Goal: Information Seeking & Learning: Learn about a topic

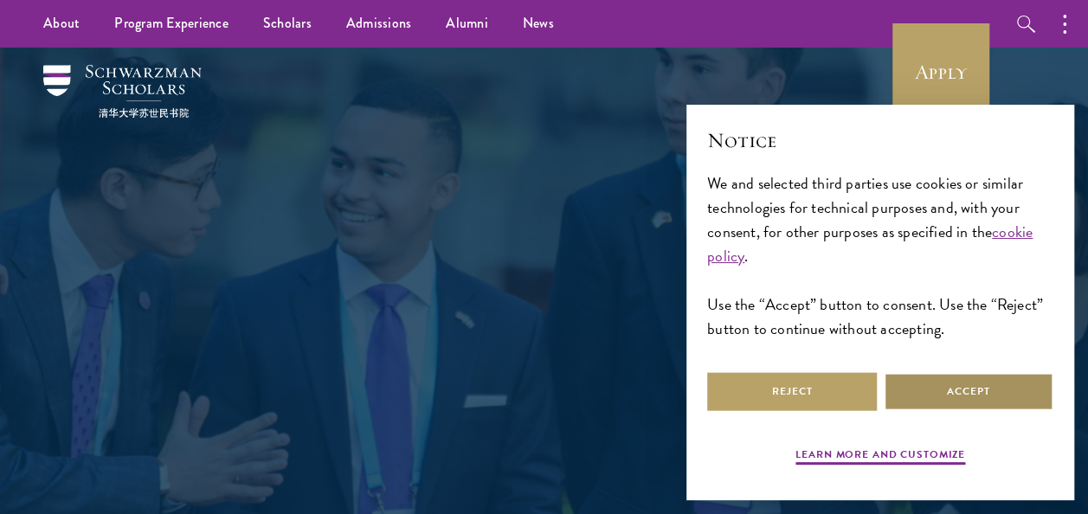
click at [982, 402] on button "Accept" at bounding box center [969, 391] width 170 height 39
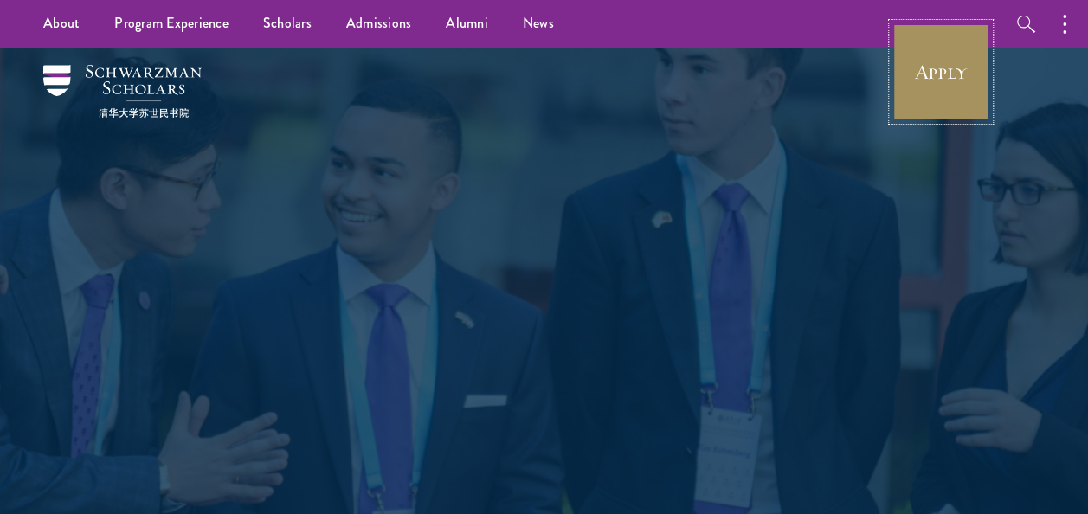
click at [933, 87] on link "Apply" at bounding box center [940, 71] width 97 height 97
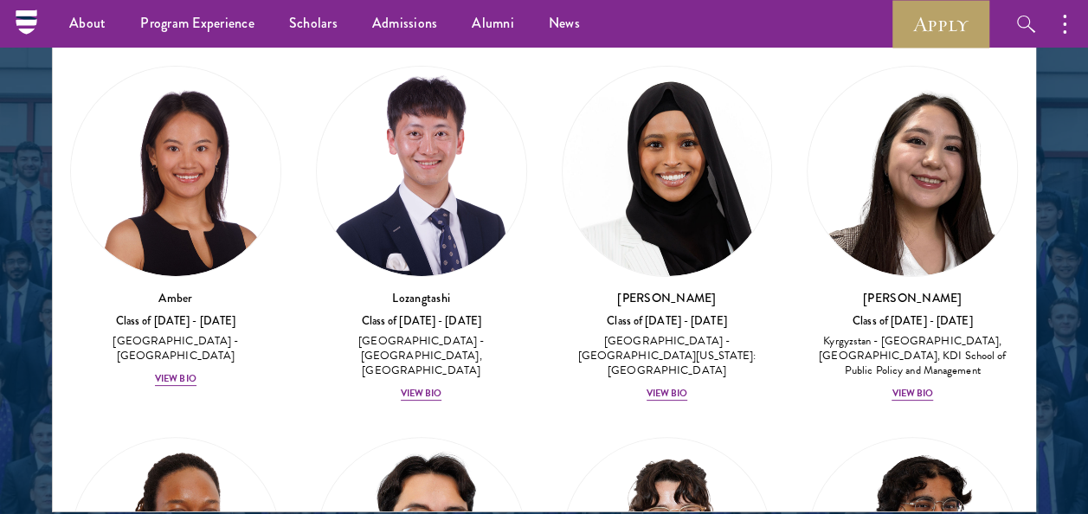
scroll to position [2253, 0]
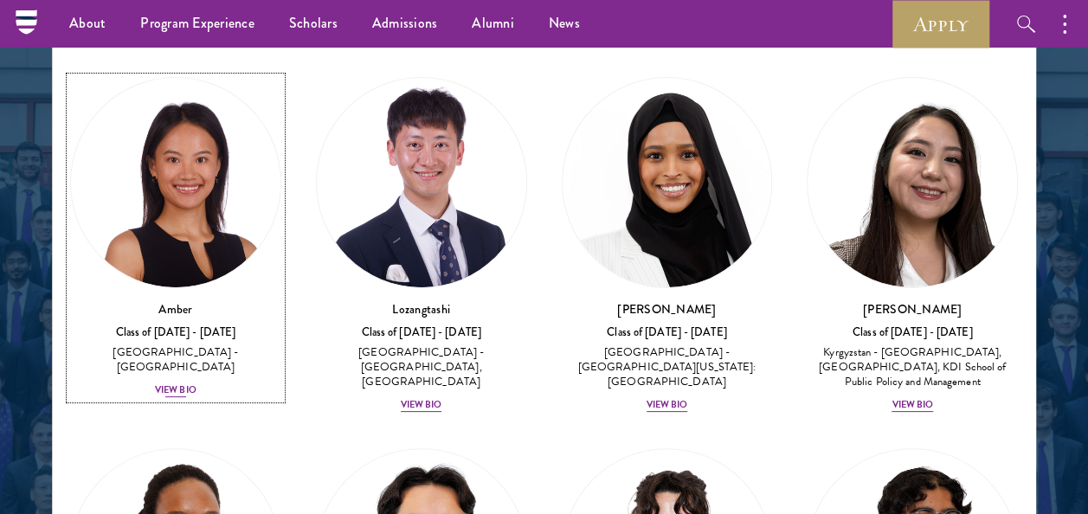
click at [116, 206] on img at bounding box center [175, 182] width 209 height 209
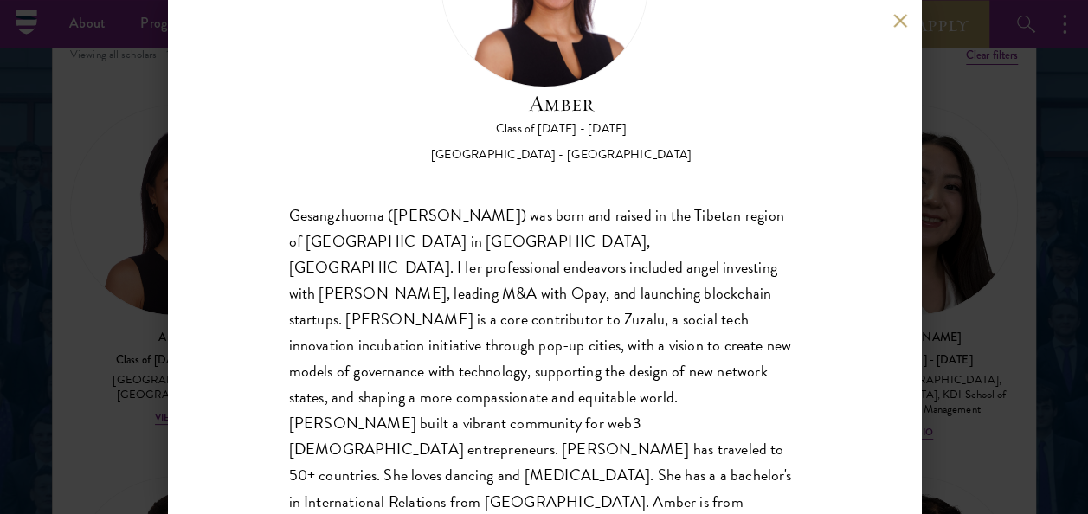
scroll to position [158, 0]
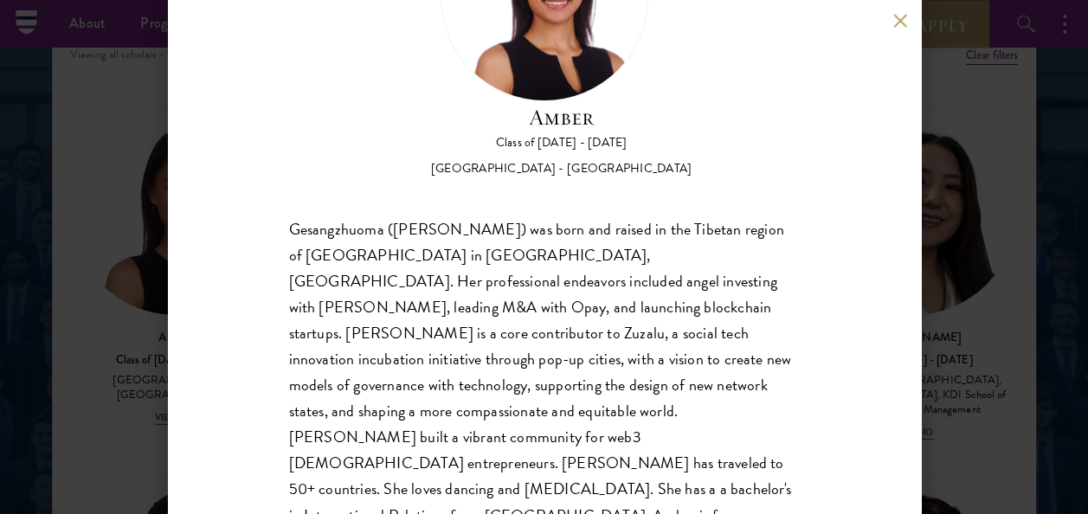
click at [905, 21] on button at bounding box center [900, 20] width 15 height 15
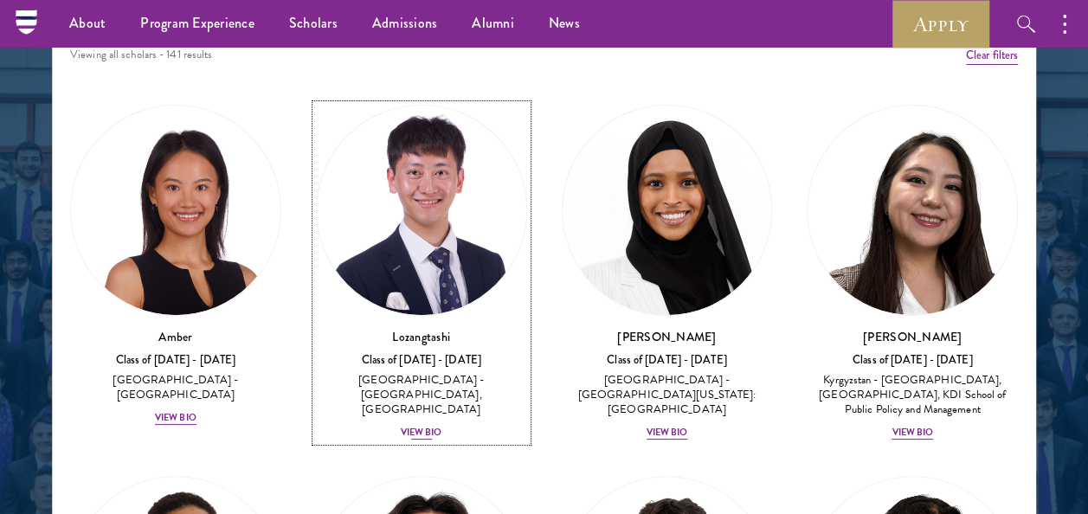
click at [401, 233] on img at bounding box center [421, 210] width 209 height 209
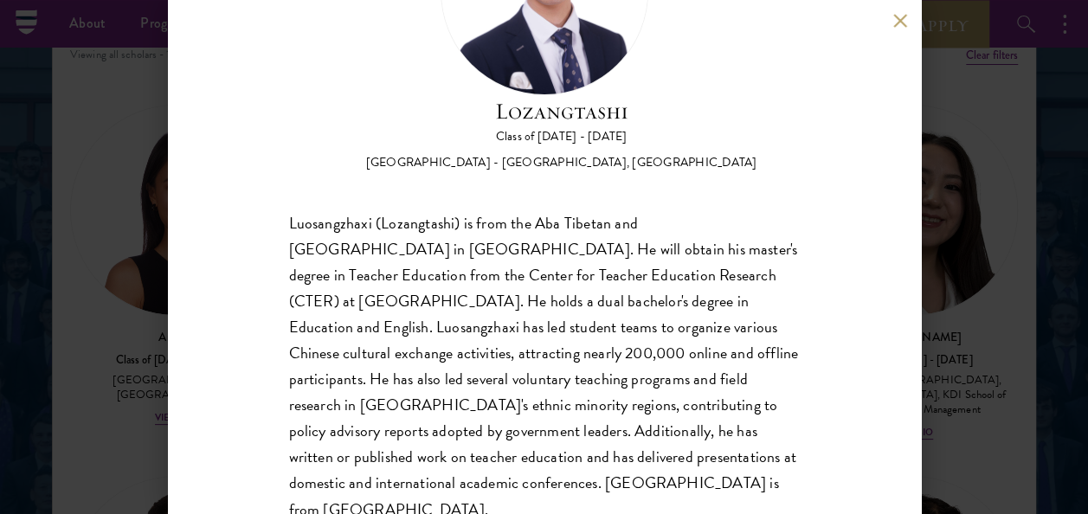
scroll to position [164, 0]
click at [900, 26] on button at bounding box center [900, 20] width 15 height 15
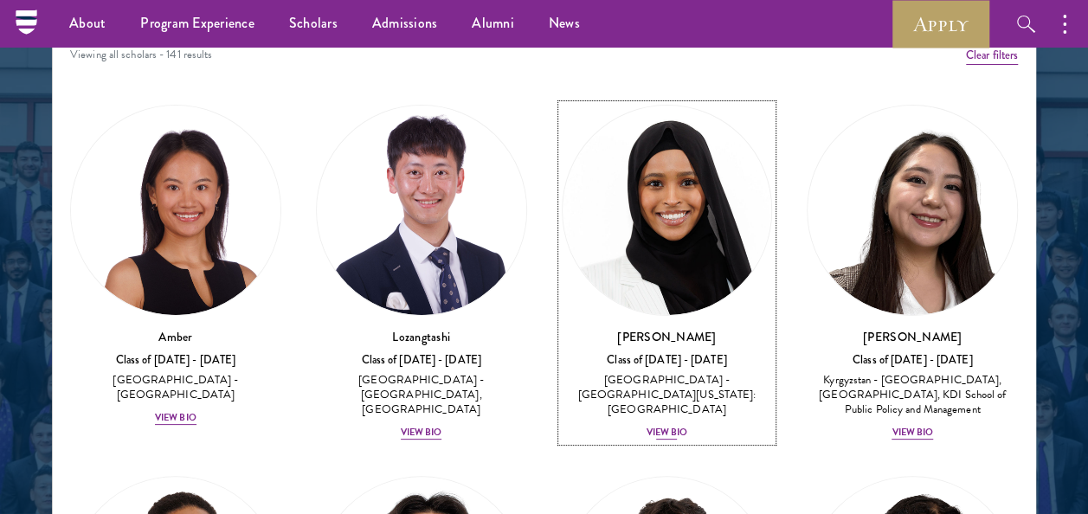
click at [670, 275] on img at bounding box center [666, 210] width 209 height 209
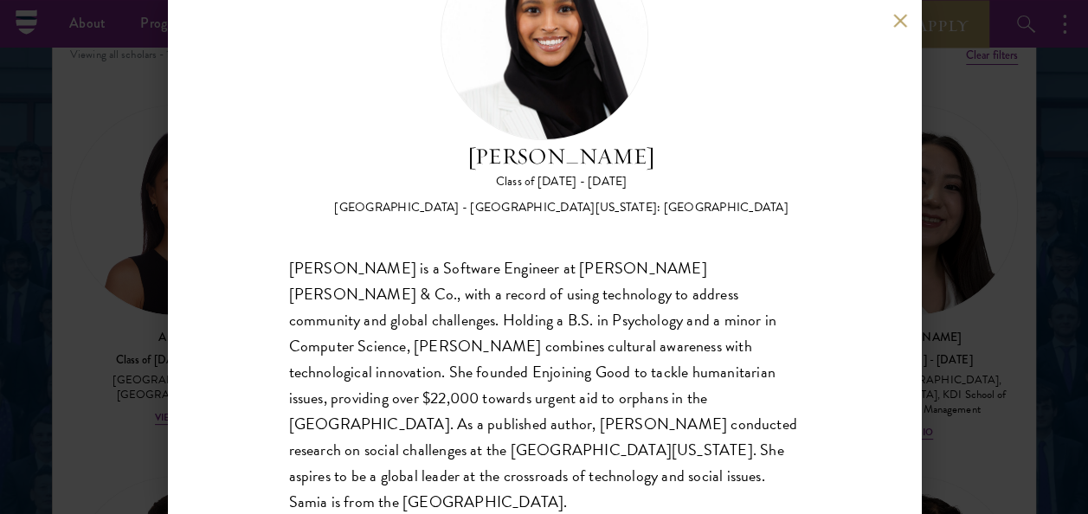
scroll to position [120, 0]
click at [902, 14] on button at bounding box center [900, 20] width 15 height 15
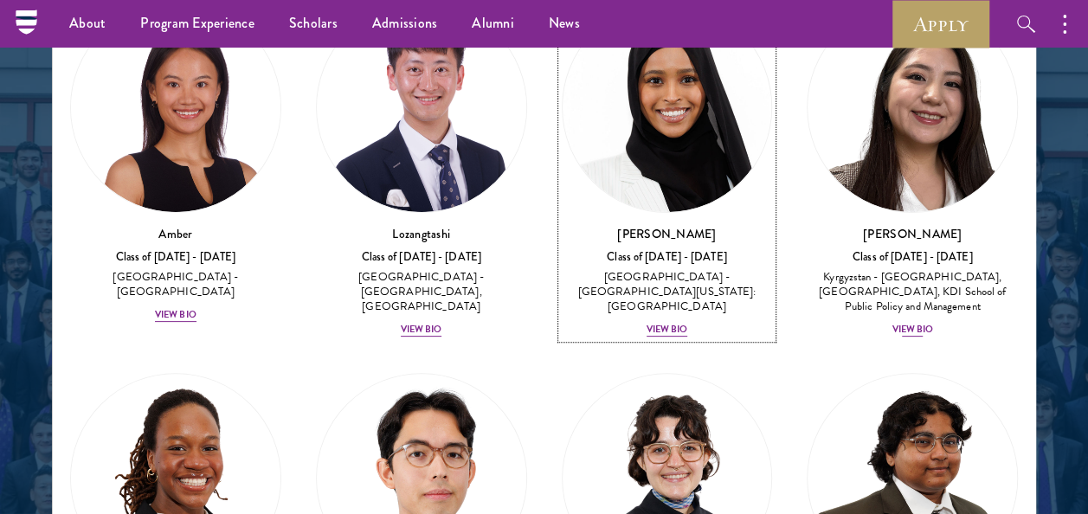
scroll to position [106, 0]
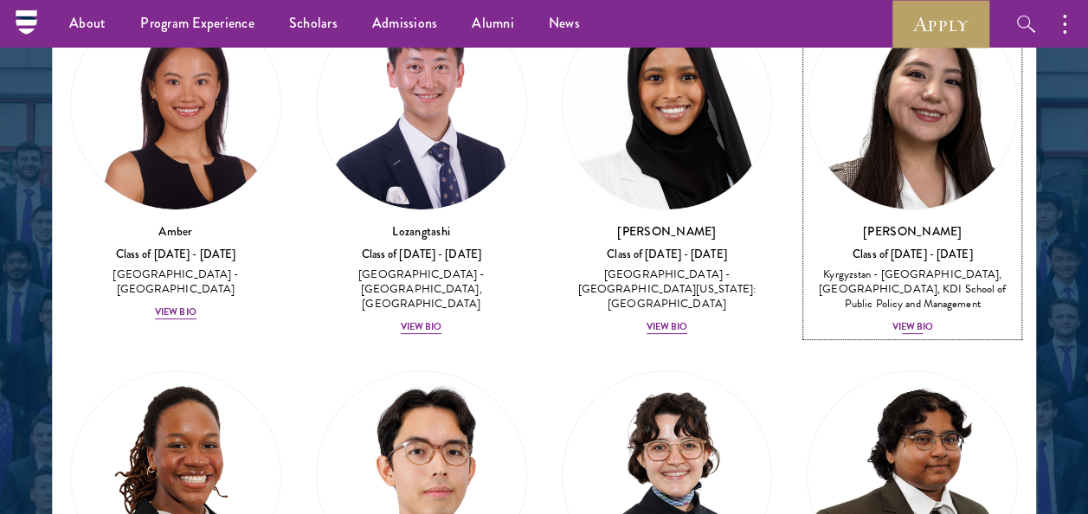
click at [899, 210] on link "Nurzada Abdivalieva Class of [DATE] - [DATE] [GEOGRAPHIC_DATA] - [GEOGRAPHIC_DA…" at bounding box center [912, 167] width 211 height 336
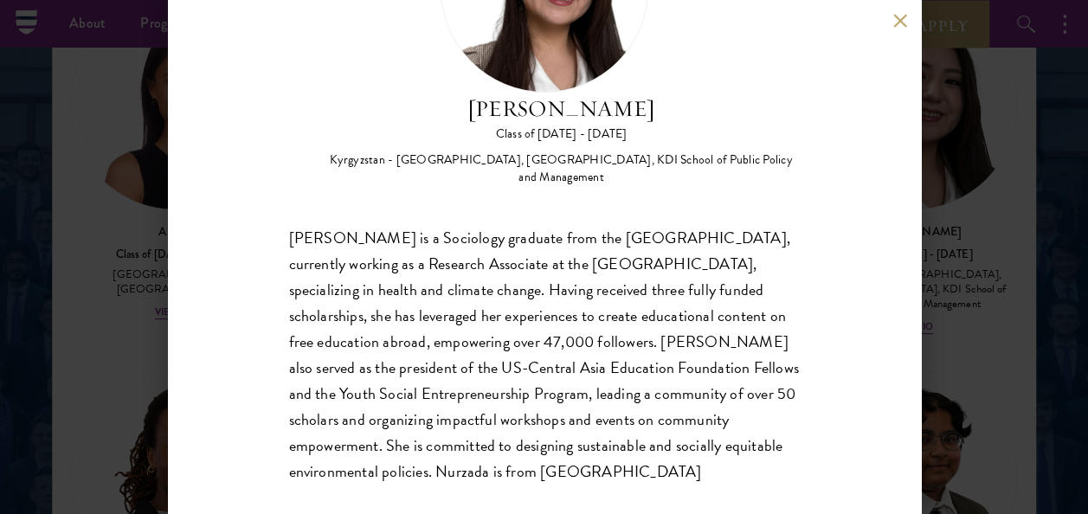
scroll to position [168, 0]
click at [895, 13] on button at bounding box center [900, 20] width 15 height 15
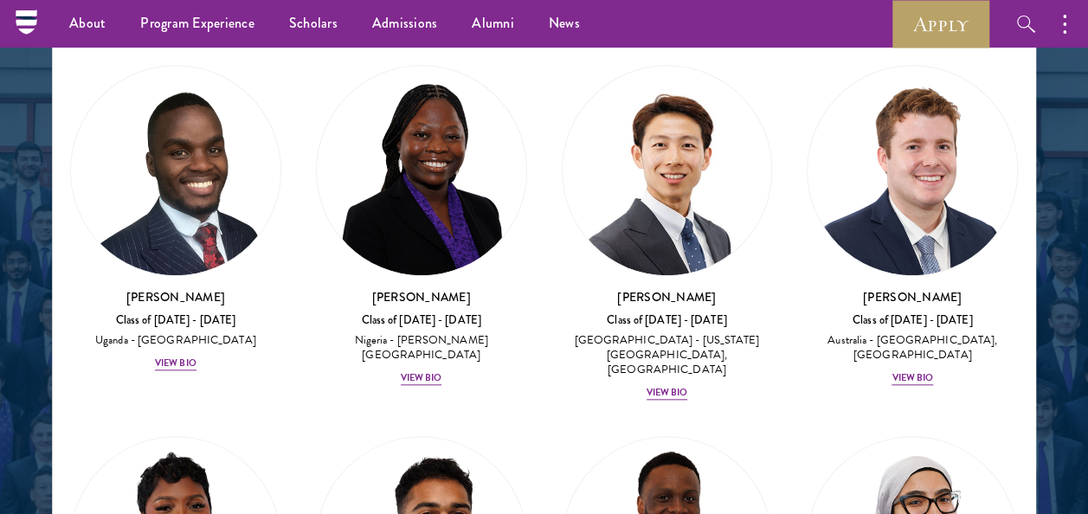
scroll to position [594, 0]
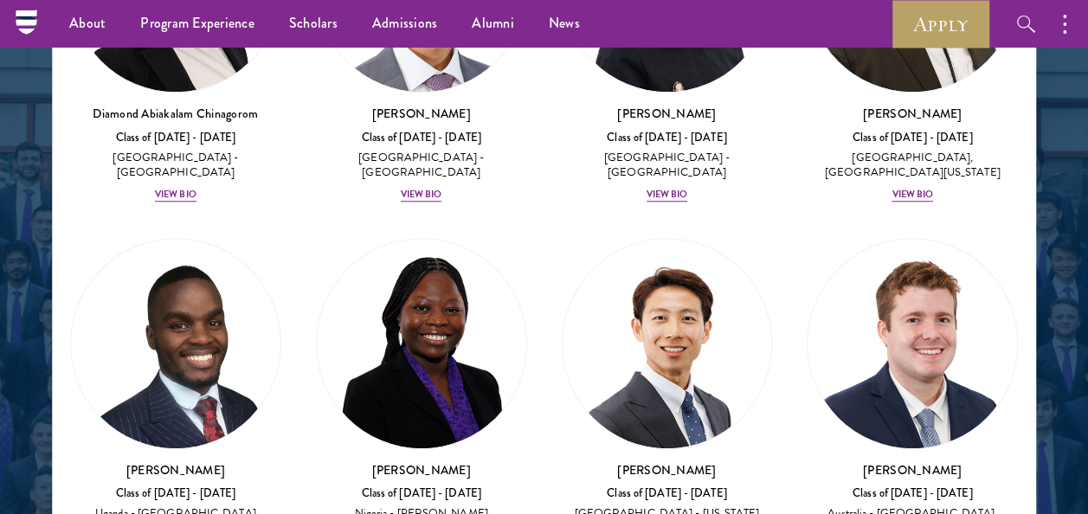
click at [55, 221] on div "[PERSON_NAME] Class of [DATE] - [DATE] [GEOGRAPHIC_DATA] - [GEOGRAPHIC_DATA] [G…" at bounding box center [176, 392] width 246 height 342
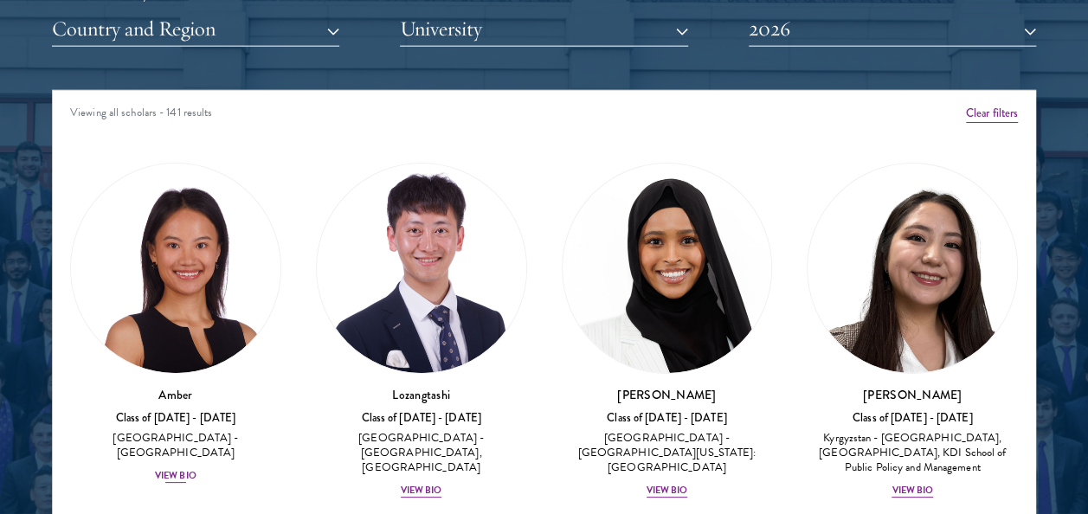
scroll to position [2166, 0]
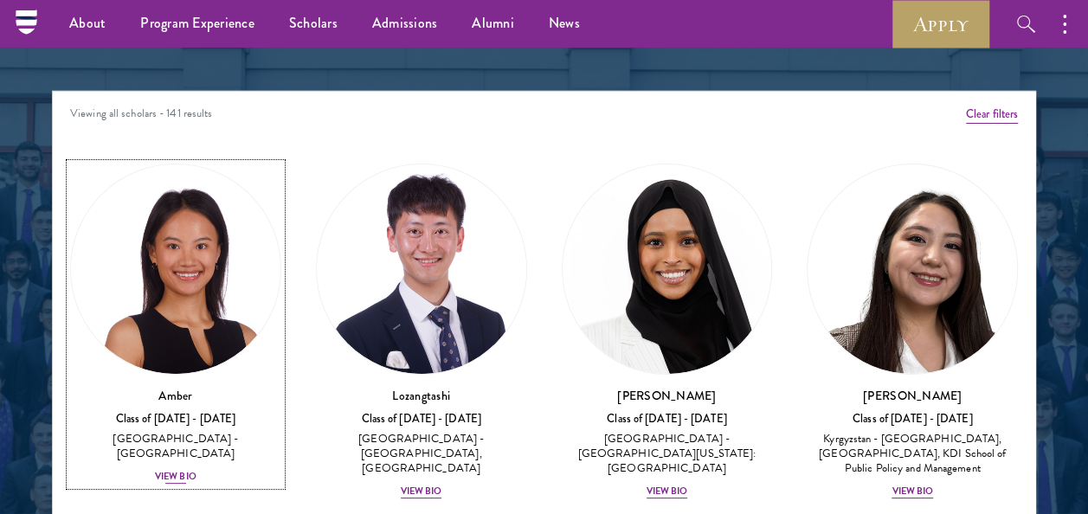
click at [147, 253] on img at bounding box center [175, 268] width 209 height 209
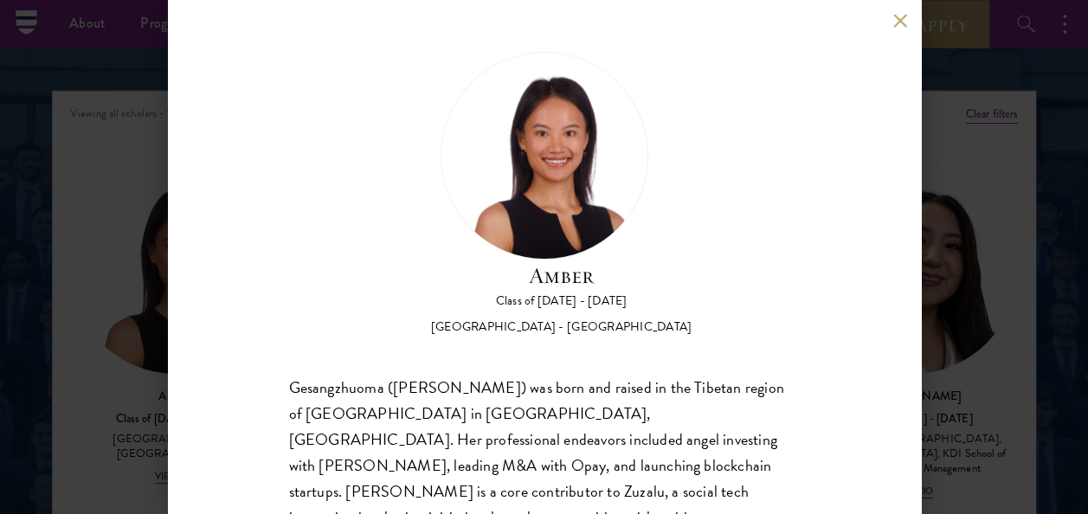
scroll to position [172, 0]
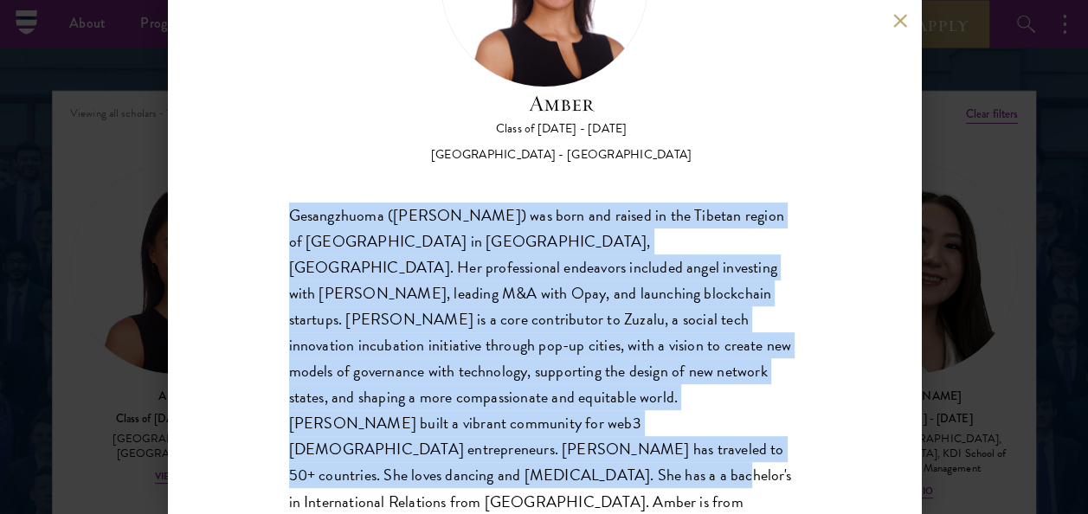
drag, startPoint x: 287, startPoint y: 216, endPoint x: 595, endPoint y: 469, distance: 398.4
click at [595, 469] on div "Amber Class of [DATE] - [DATE] [GEOGRAPHIC_DATA] - [GEOGRAPHIC_DATA] Gesangzhuo…" at bounding box center [544, 257] width 753 height 514
copy div "Gesangzhuoma ([PERSON_NAME]) was born and raised in the Tibetan region of [GEOG…"
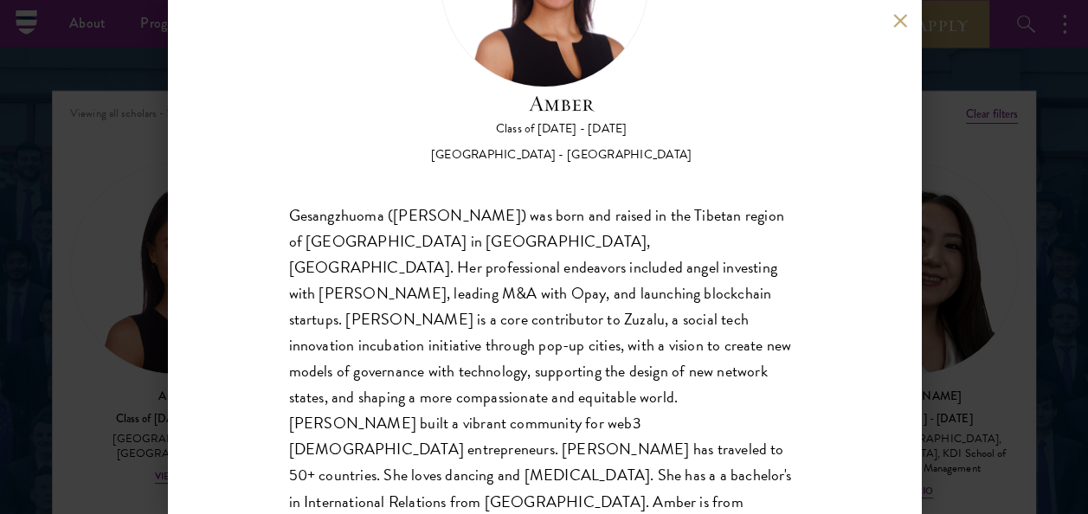
click at [993, 80] on div "Amber Class of [DATE] - [DATE] [GEOGRAPHIC_DATA] - [GEOGRAPHIC_DATA] Gesangzhuo…" at bounding box center [544, 257] width 1088 height 514
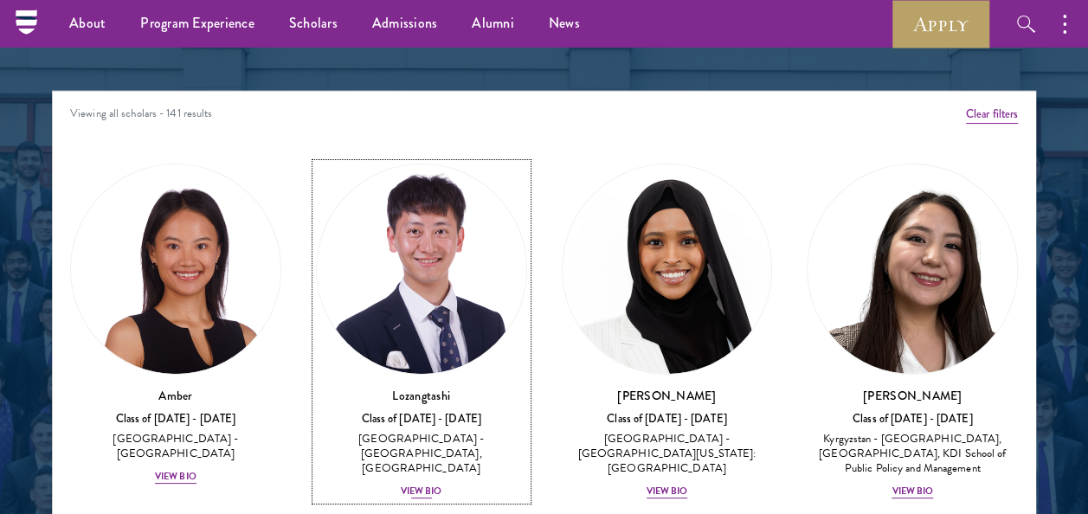
click at [475, 284] on img at bounding box center [421, 268] width 209 height 209
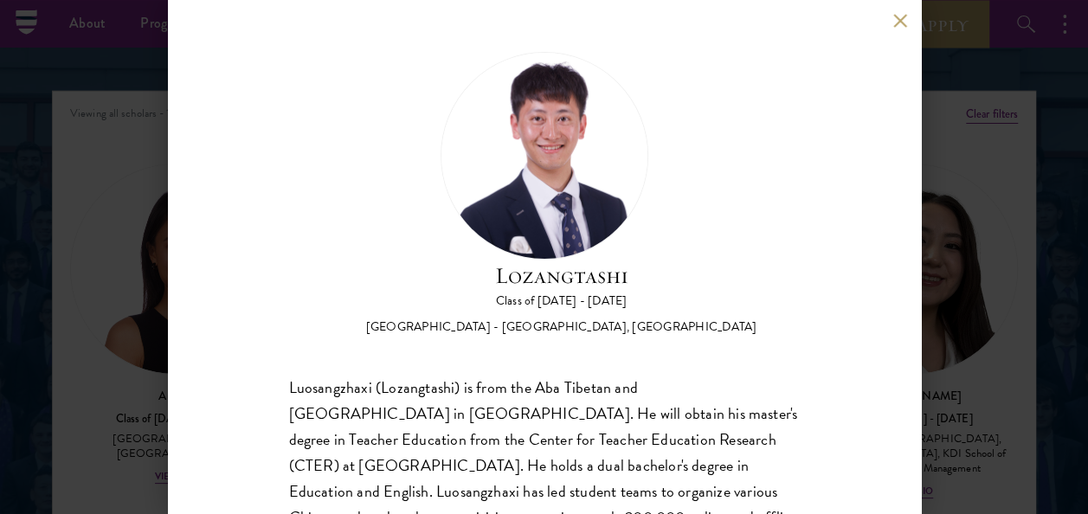
scroll to position [198, 0]
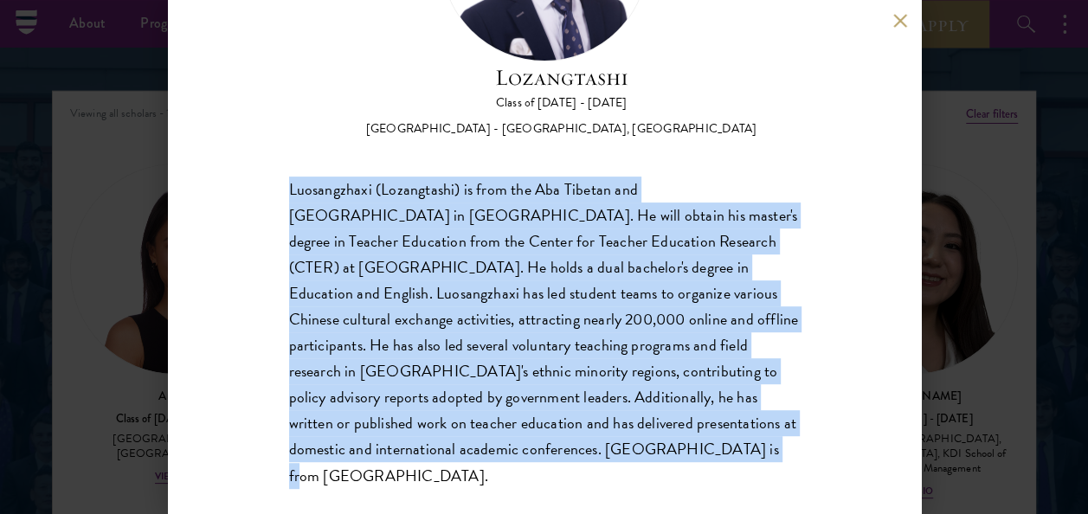
drag, startPoint x: 275, startPoint y: 177, endPoint x: 613, endPoint y: 443, distance: 430.1
click at [613, 443] on div "Lozangtashi Class of [DATE] - [DATE] [GEOGRAPHIC_DATA] - [GEOGRAPHIC_DATA], [GE…" at bounding box center [544, 257] width 753 height 514
copy div "Luosangzhaxi (Lozangtashi) is from the Aba Tibetan and [GEOGRAPHIC_DATA] in [GE…"
click at [897, 21] on button at bounding box center [900, 20] width 15 height 15
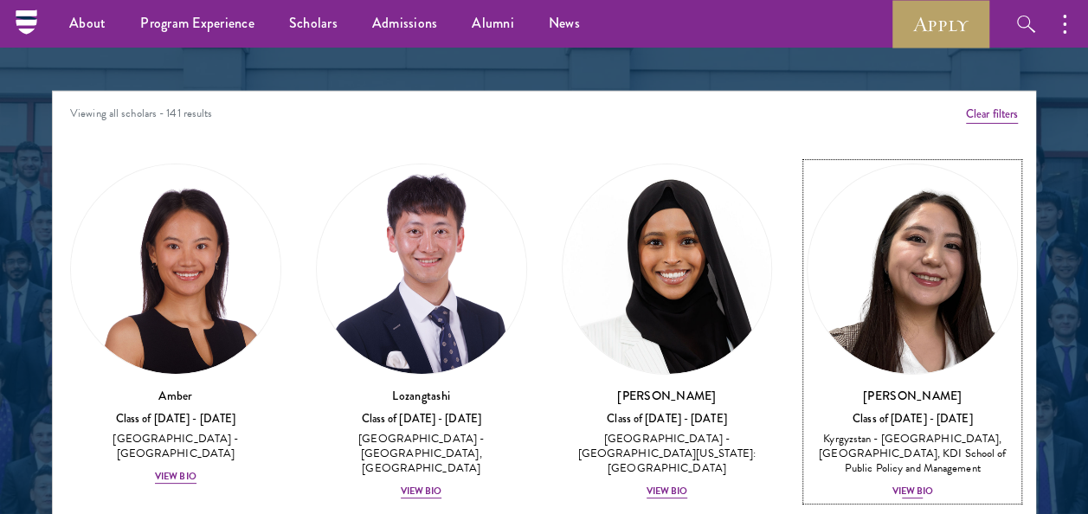
click at [970, 311] on img at bounding box center [911, 268] width 209 height 209
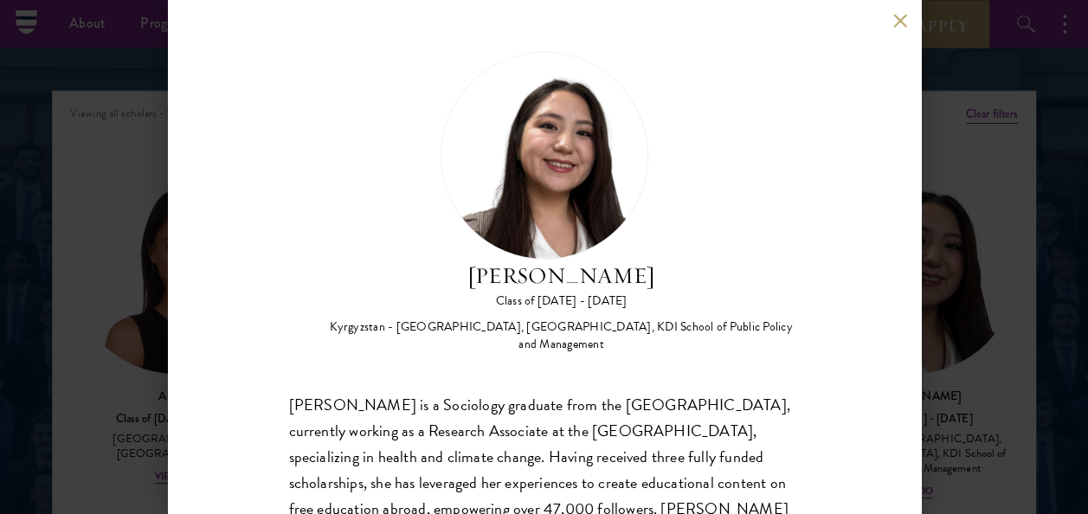
scroll to position [190, 0]
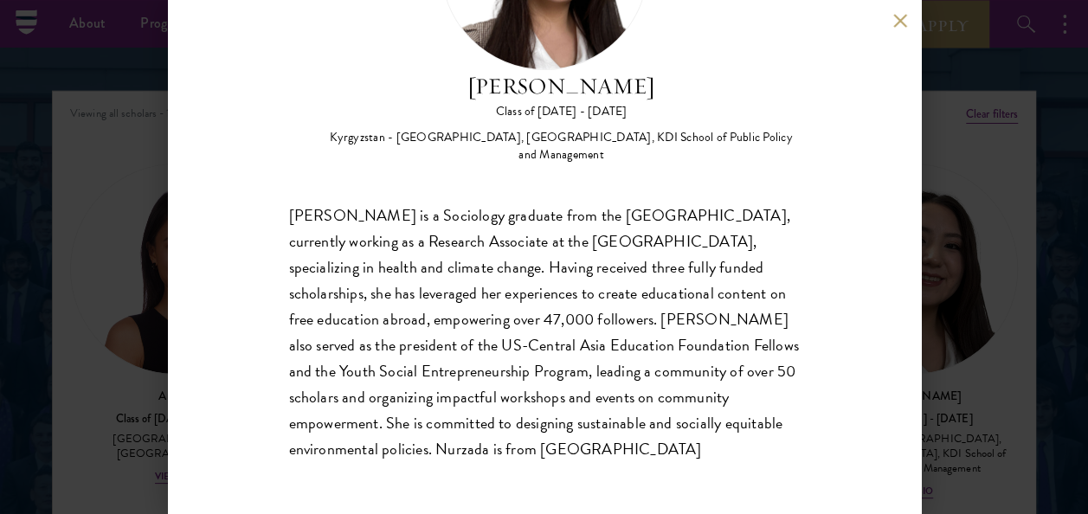
drag, startPoint x: 264, startPoint y: 204, endPoint x: 625, endPoint y: 464, distance: 444.5
click at [625, 464] on div "Nurzada Abdivalieva Class of [DATE] - [DATE] [GEOGRAPHIC_DATA] - [GEOGRAPHIC_DA…" at bounding box center [544, 257] width 753 height 514
copy div "[PERSON_NAME] is a Sociology graduate from the [GEOGRAPHIC_DATA], currently wor…"
click at [985, 281] on div "Nurzada Abdivalieva Class of [DATE] - [DATE] [GEOGRAPHIC_DATA] - [GEOGRAPHIC_DA…" at bounding box center [544, 257] width 1088 height 514
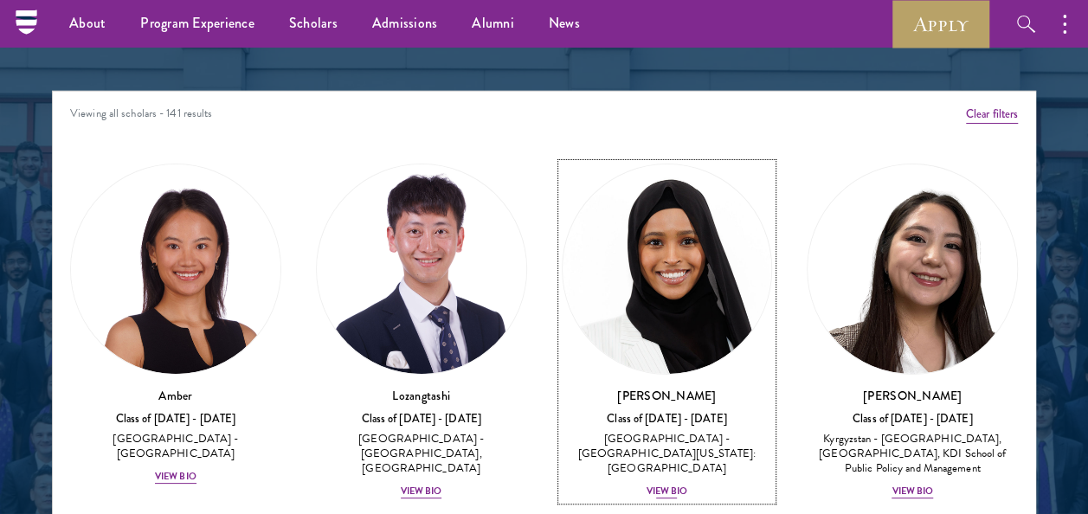
click at [654, 274] on img at bounding box center [666, 268] width 209 height 209
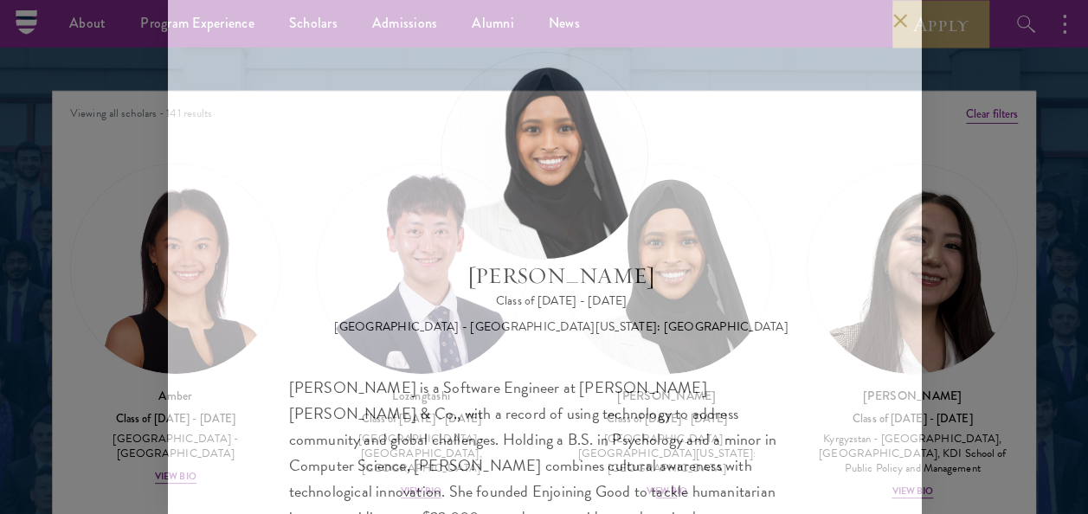
click at [654, 274] on h2 "[PERSON_NAME]" at bounding box center [561, 276] width 454 height 33
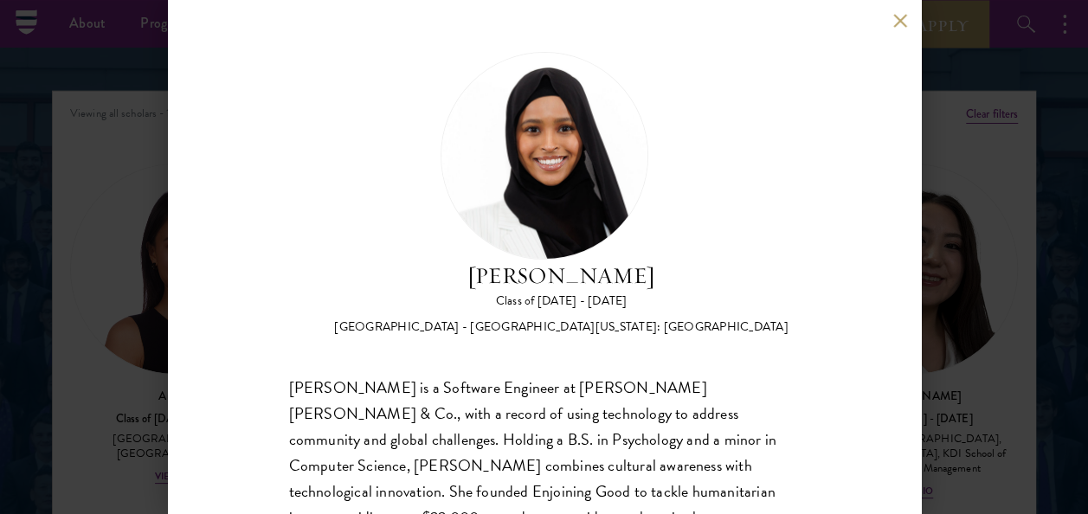
scroll to position [120, 0]
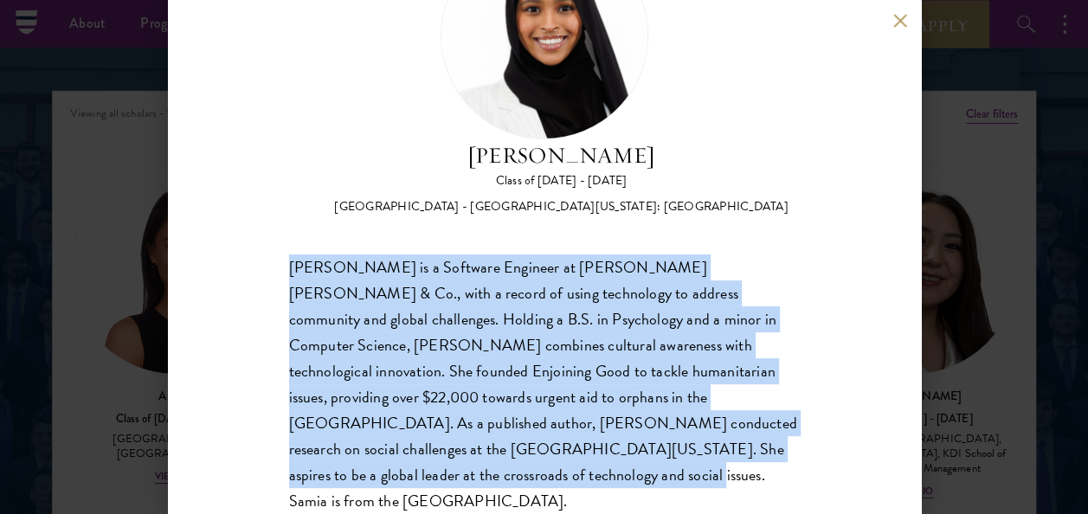
drag, startPoint x: 280, startPoint y: 264, endPoint x: 784, endPoint y: 453, distance: 538.1
click at [784, 453] on div "[PERSON_NAME] Class of [DATE] - [DATE] [GEOGRAPHIC_DATA] - [GEOGRAPHIC_DATA][US…" at bounding box center [544, 257] width 753 height 514
copy div "[PERSON_NAME] is a Software Engineer at [PERSON_NAME] [PERSON_NAME] & Co., with…"
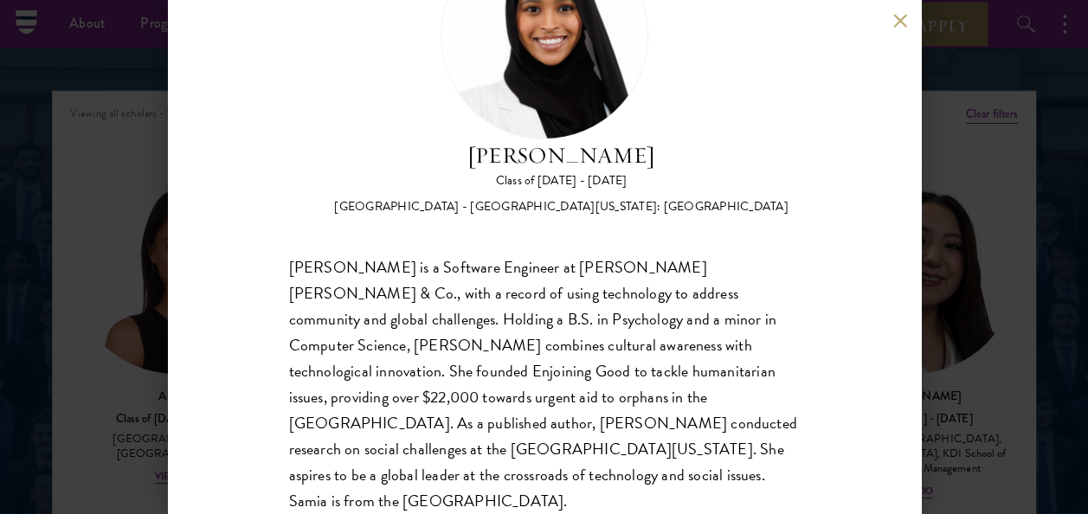
drag, startPoint x: 1000, startPoint y: 256, endPoint x: 902, endPoint y: 0, distance: 274.2
click at [1000, 256] on div "[PERSON_NAME] Class of [DATE] - [DATE] [GEOGRAPHIC_DATA] - [GEOGRAPHIC_DATA][US…" at bounding box center [544, 257] width 1088 height 514
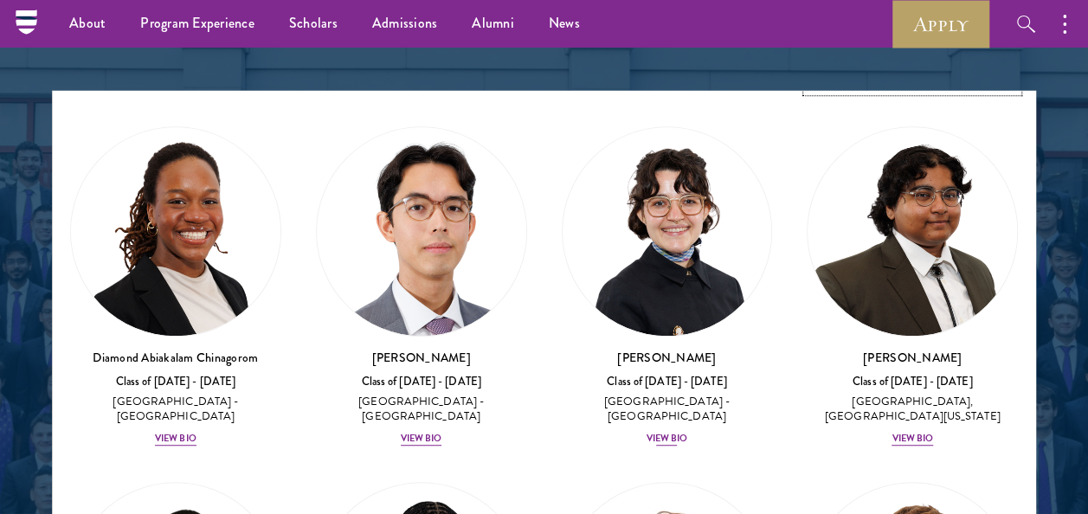
scroll to position [410, 0]
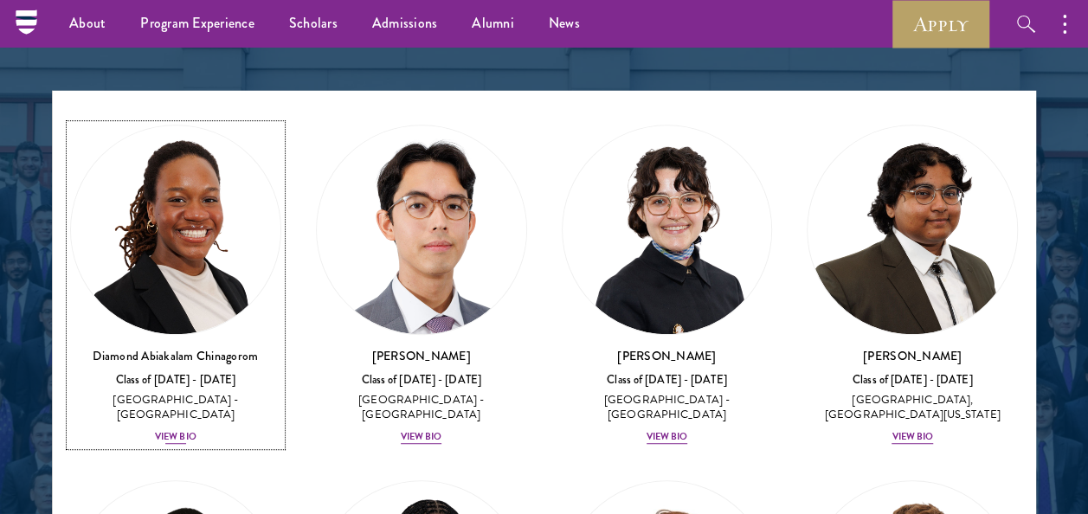
click at [148, 231] on img at bounding box center [175, 229] width 209 height 209
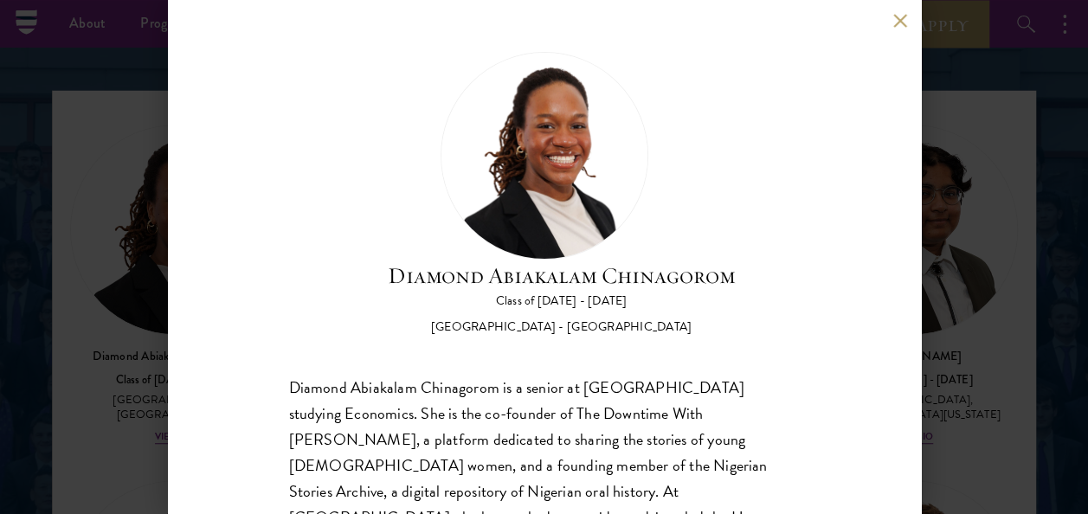
scroll to position [146, 0]
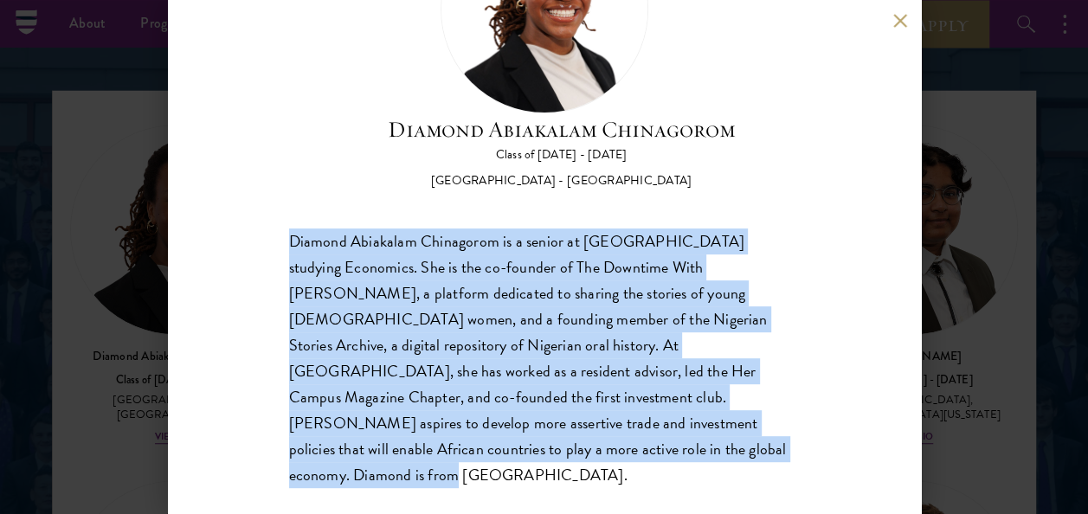
drag, startPoint x: 287, startPoint y: 232, endPoint x: 609, endPoint y: 459, distance: 393.7
click at [609, 459] on div "Diamond Abiakalam [GEOGRAPHIC_DATA] Class of [DATE] - [DATE] [GEOGRAPHIC_DATA] …" at bounding box center [544, 257] width 753 height 514
copy div "Diamond Abiakalam Chinagorom is a senior at [GEOGRAPHIC_DATA] studying Economic…"
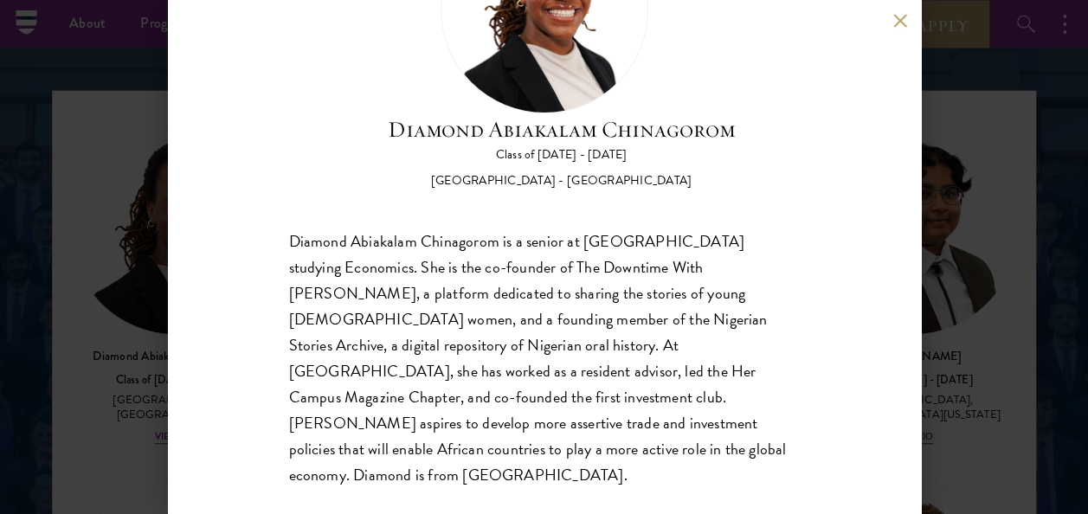
click at [967, 304] on div "Diamond Abiakalam [GEOGRAPHIC_DATA] Class of [DATE] - [DATE] [GEOGRAPHIC_DATA] …" at bounding box center [544, 257] width 1088 height 514
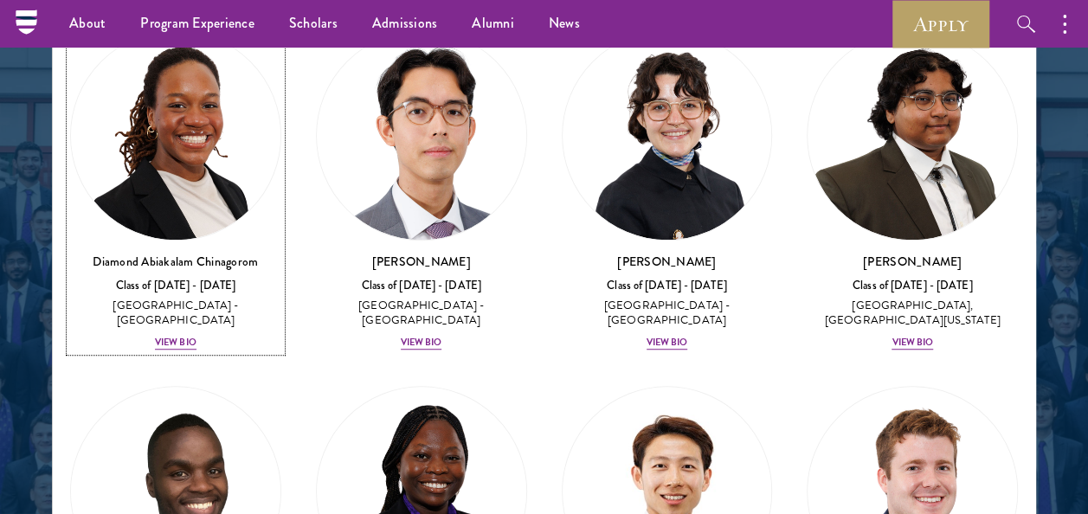
scroll to position [225, 0]
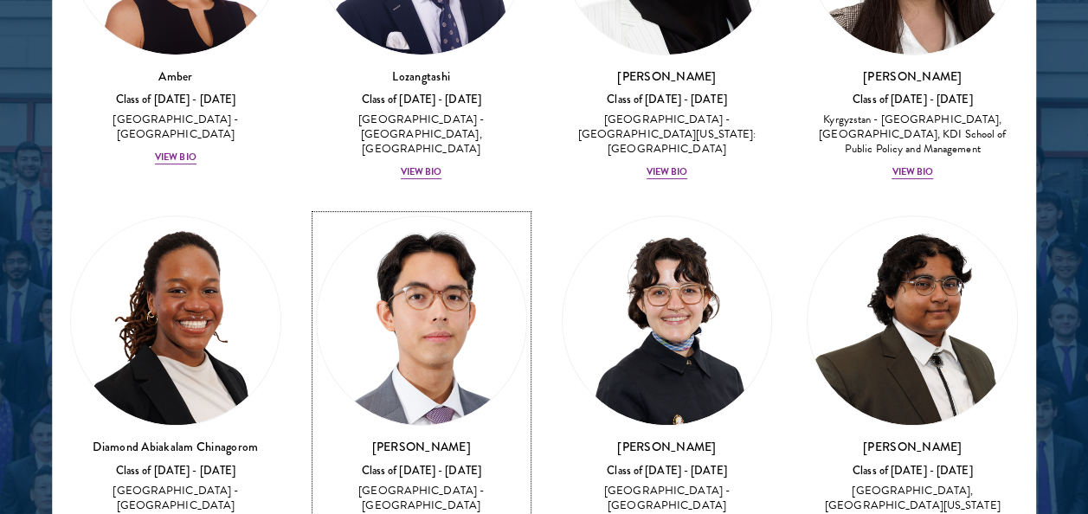
click at [402, 309] on img at bounding box center [421, 320] width 209 height 209
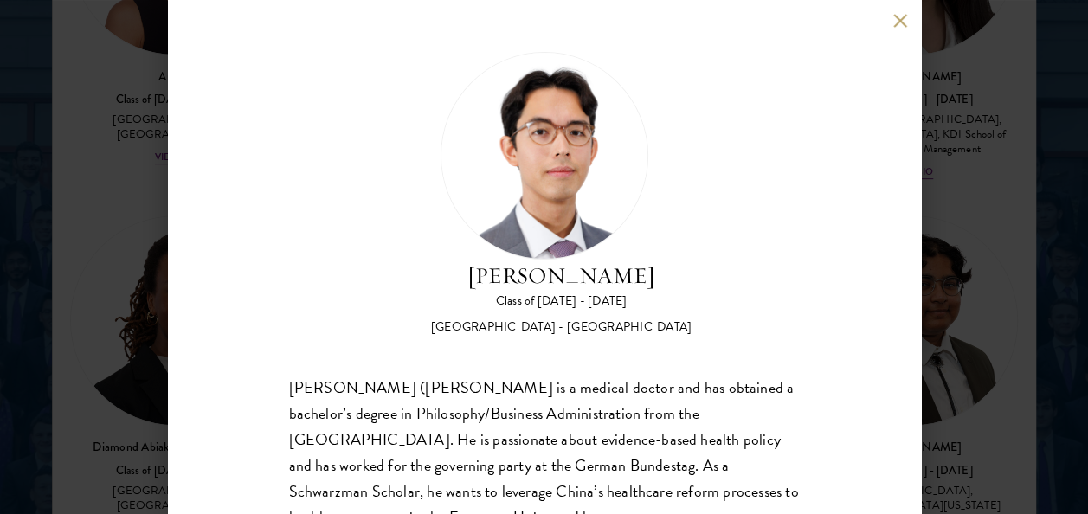
scroll to position [146, 0]
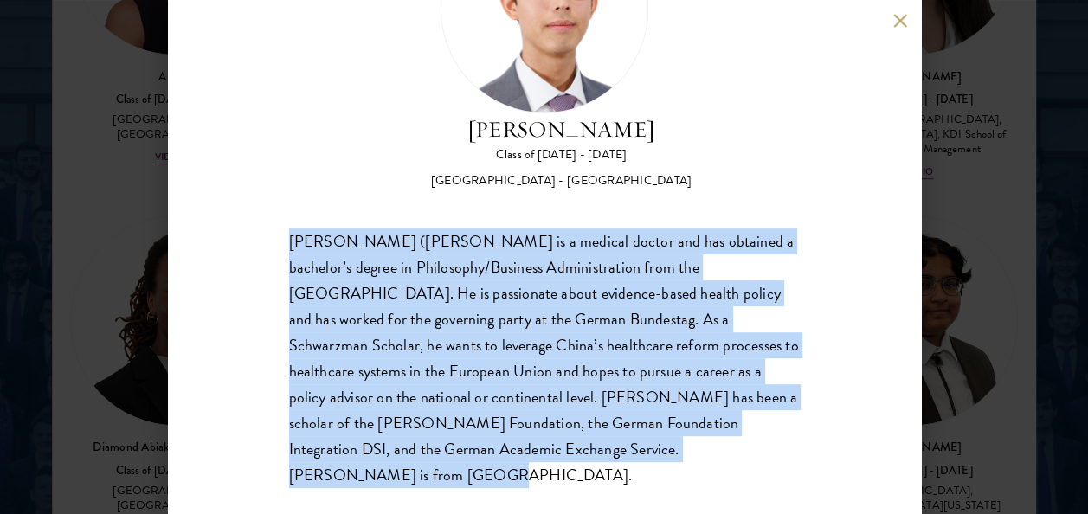
drag, startPoint x: 287, startPoint y: 242, endPoint x: 671, endPoint y: 478, distance: 449.9
click at [671, 478] on div "[PERSON_NAME] Class of [DATE] - [DATE] [GEOGRAPHIC_DATA] - [GEOGRAPHIC_DATA] [P…" at bounding box center [544, 257] width 753 height 514
copy div "[PERSON_NAME] ([PERSON_NAME] is a medical doctor and has obtained a bachelor’s …"
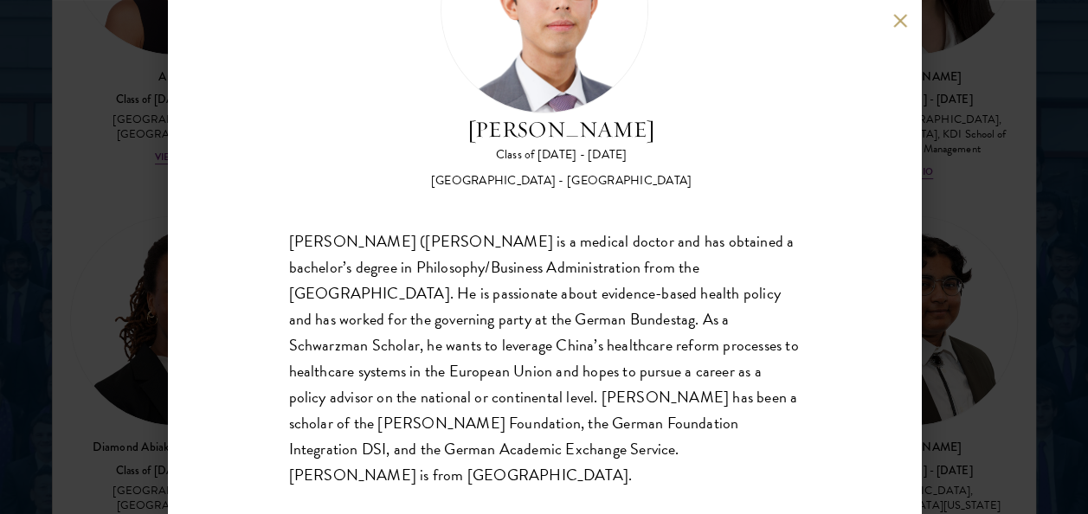
click at [949, 304] on div "[PERSON_NAME] Class of [DATE] - [DATE] [GEOGRAPHIC_DATA] - [GEOGRAPHIC_DATA] [P…" at bounding box center [544, 257] width 1088 height 514
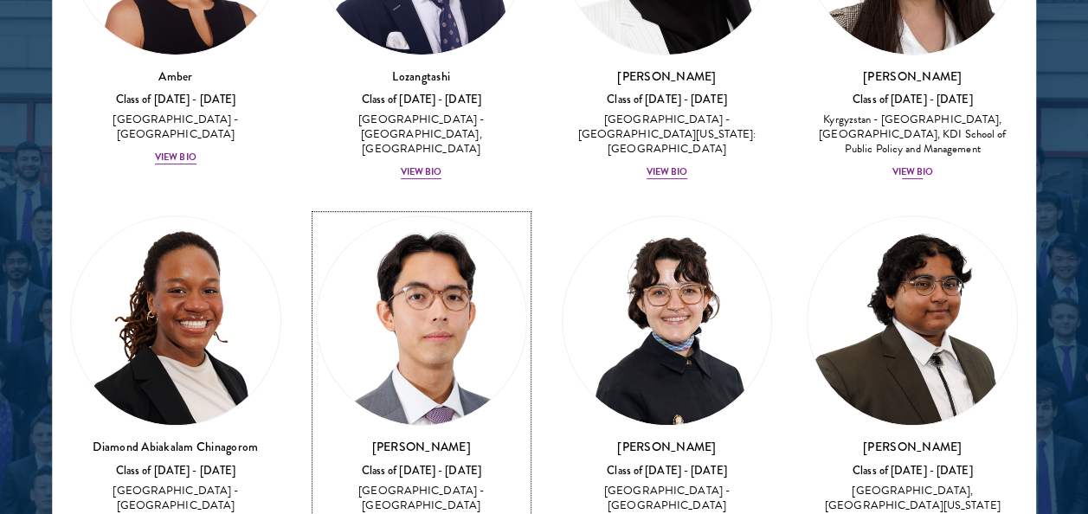
scroll to position [225, 0]
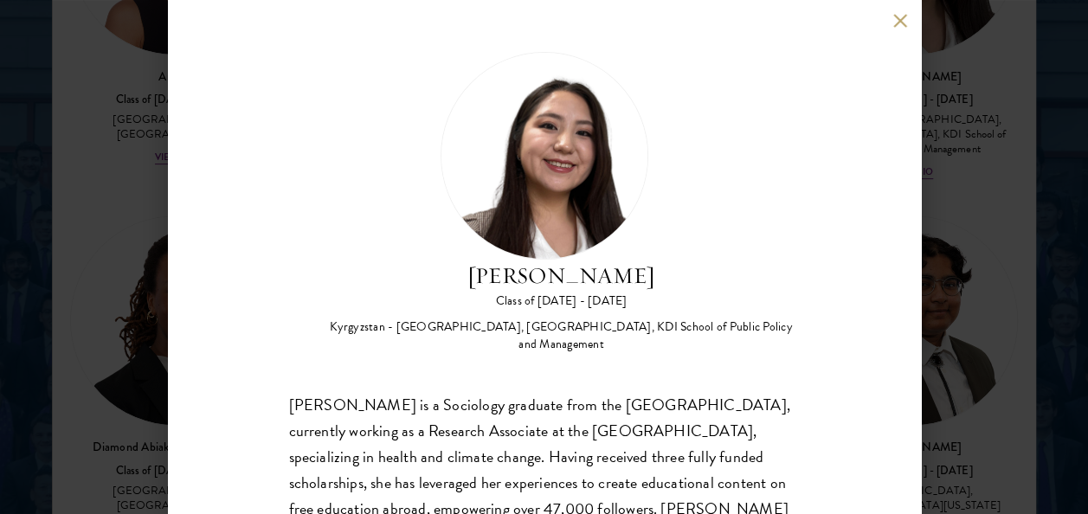
click at [961, 247] on div "Nurzada Abdivalieva Class of [DATE] - [DATE] [GEOGRAPHIC_DATA] - [GEOGRAPHIC_DA…" at bounding box center [544, 257] width 1088 height 514
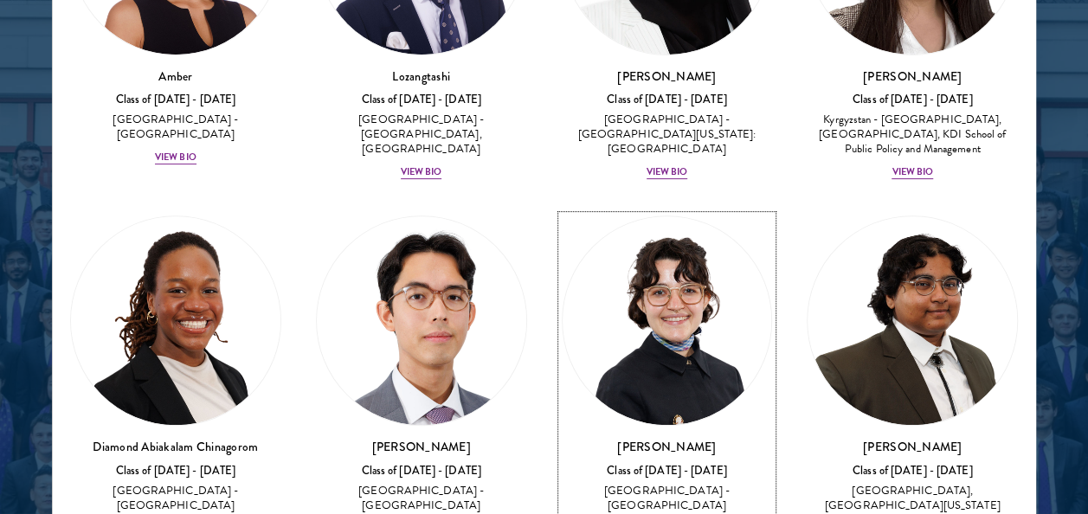
click at [693, 331] on img at bounding box center [666, 320] width 209 height 209
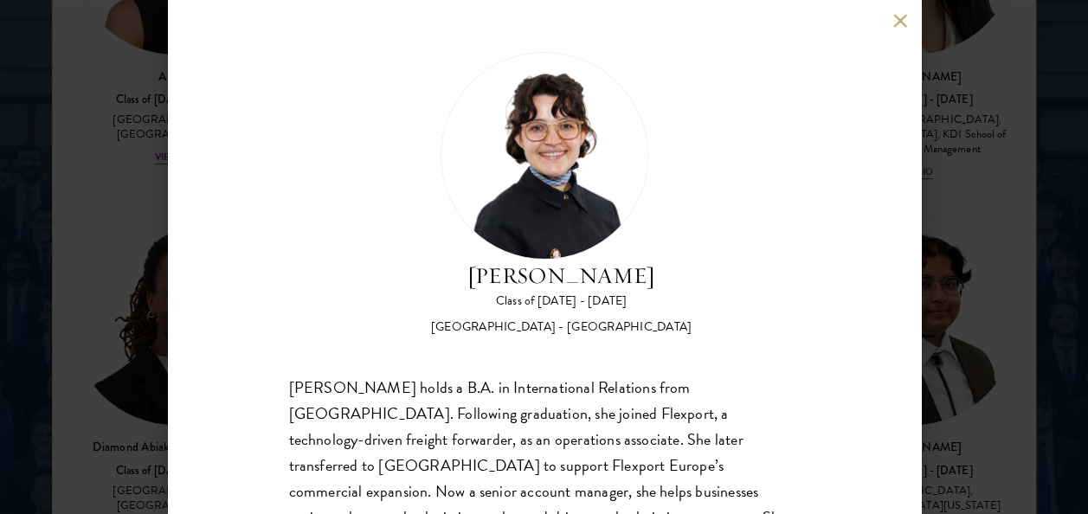
scroll to position [172, 0]
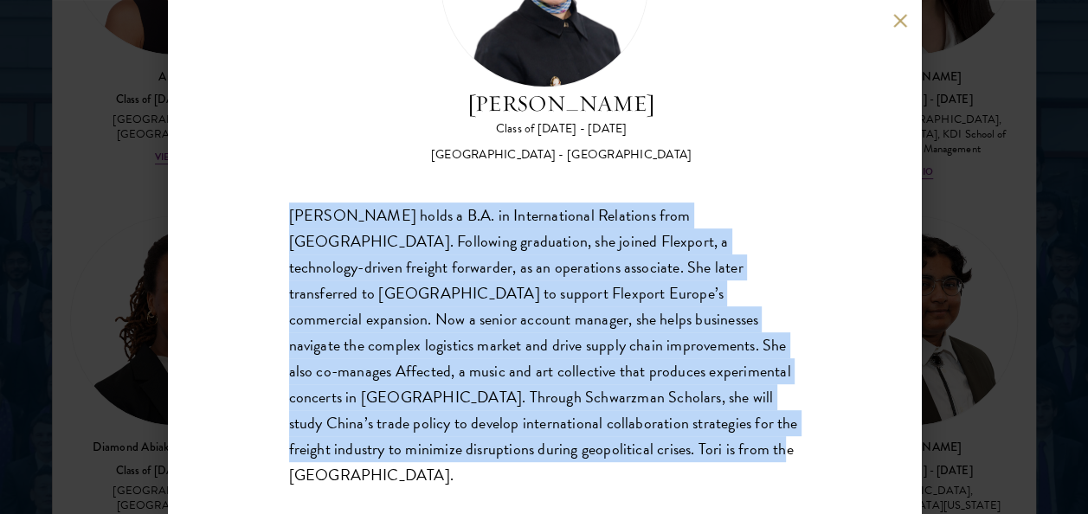
drag, startPoint x: 711, startPoint y: 450, endPoint x: 283, endPoint y: 209, distance: 491.3
click at [283, 209] on div "[PERSON_NAME] Class of [DATE] - [DATE] [GEOGRAPHIC_DATA] - [GEOGRAPHIC_DATA] [P…" at bounding box center [544, 257] width 753 height 514
copy div "[PERSON_NAME] holds a B.A. in International Relations from [GEOGRAPHIC_DATA]. F…"
click at [902, 19] on button at bounding box center [900, 20] width 15 height 15
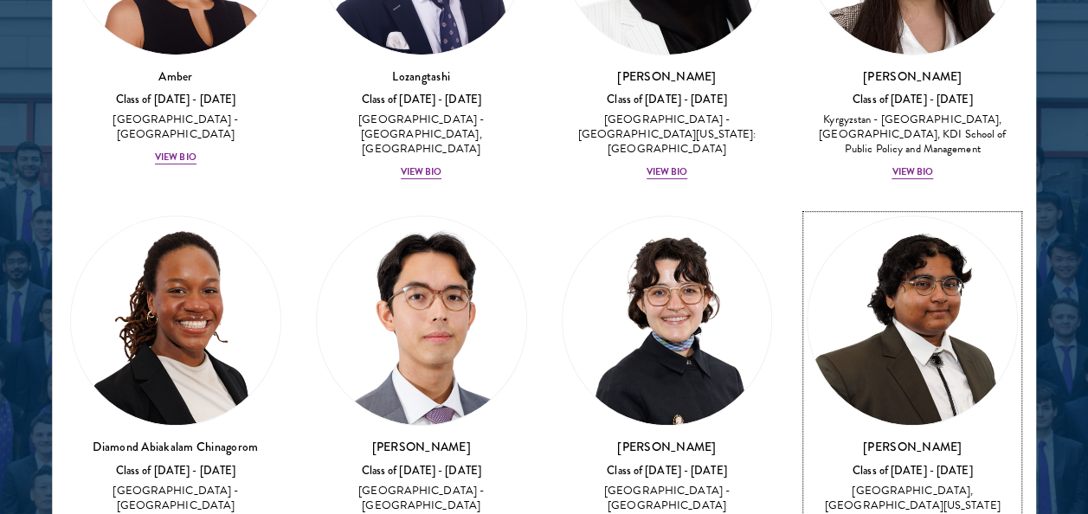
click at [906, 337] on img at bounding box center [911, 320] width 209 height 209
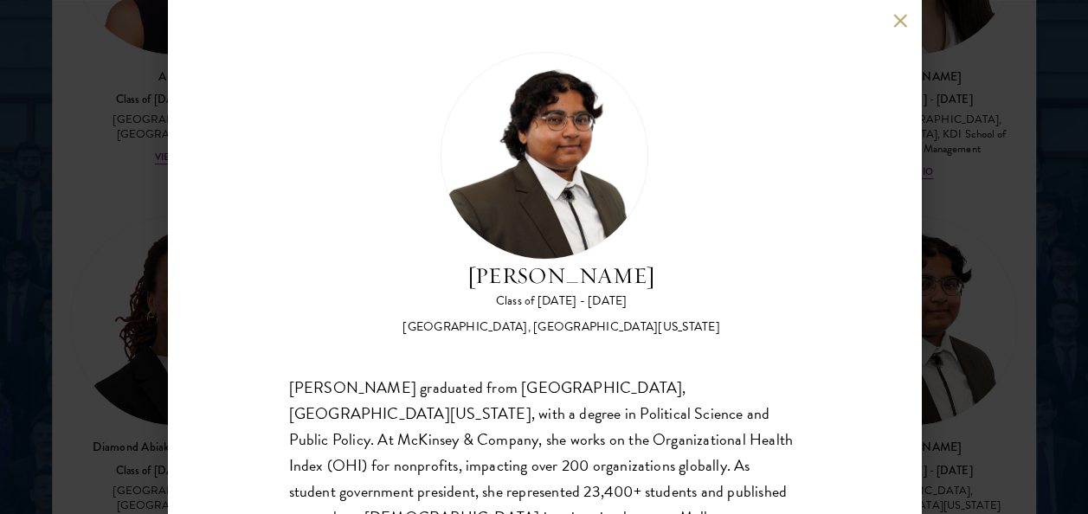
scroll to position [172, 0]
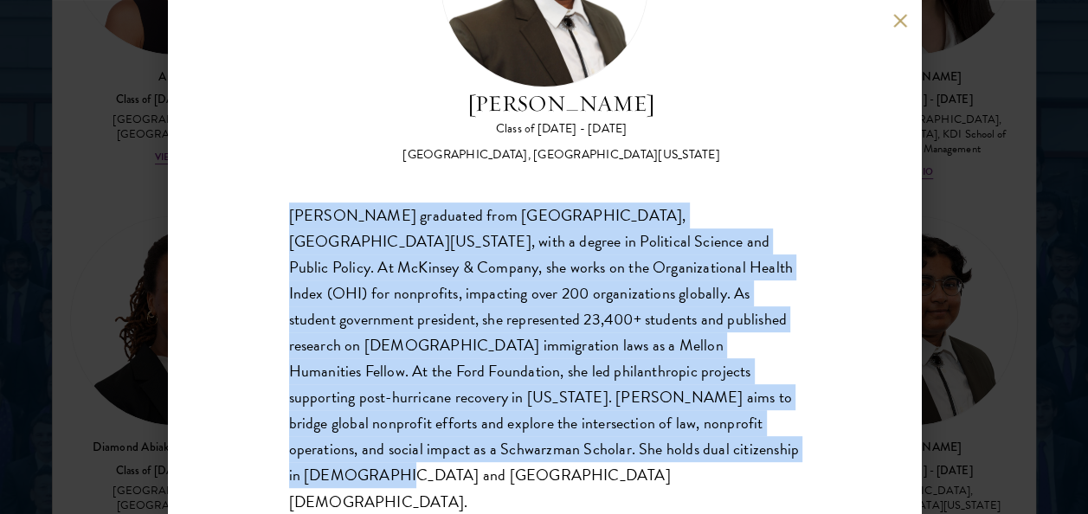
drag, startPoint x: 629, startPoint y: 457, endPoint x: 280, endPoint y: 215, distance: 424.7
click at [280, 215] on div "[PERSON_NAME] Class of [DATE] - [DATE] [GEOGRAPHIC_DATA] - [GEOGRAPHIC_DATA], […" at bounding box center [544, 257] width 753 height 514
copy div "[PERSON_NAME] graduated from [GEOGRAPHIC_DATA], [GEOGRAPHIC_DATA][US_STATE], wi…"
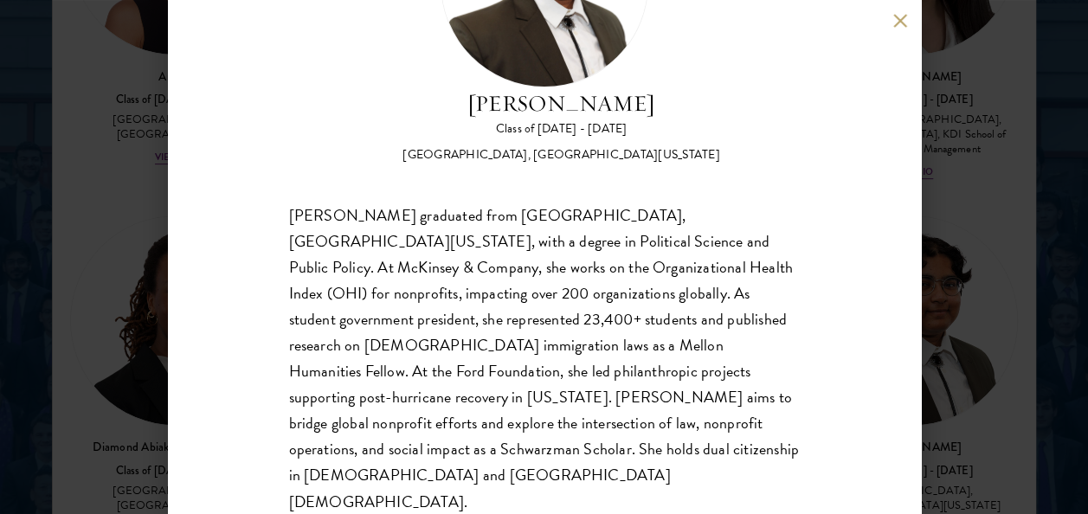
click at [1042, 182] on div "[PERSON_NAME] Class of [DATE] - [DATE] [GEOGRAPHIC_DATA] - [GEOGRAPHIC_DATA], […" at bounding box center [544, 257] width 1088 height 514
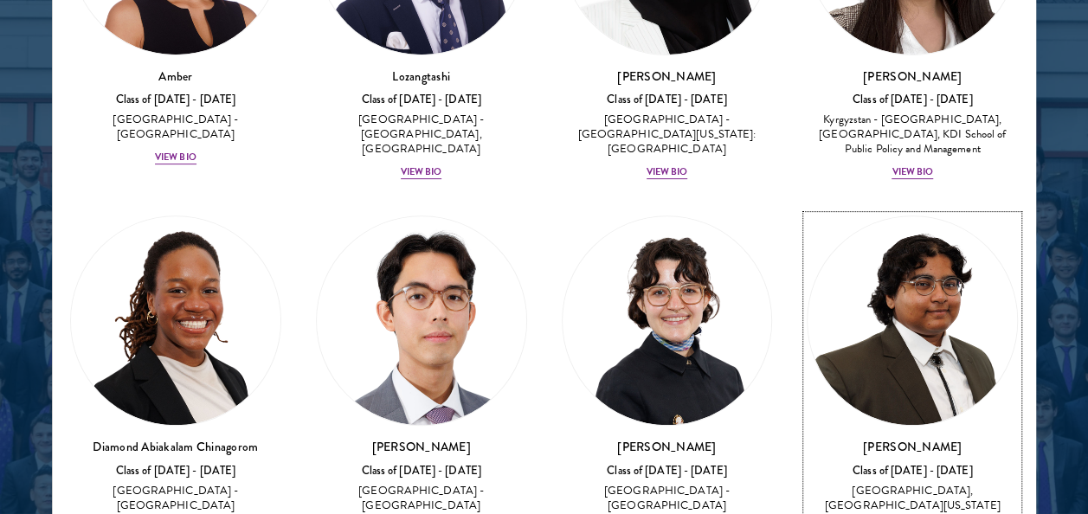
scroll to position [240, 0]
